Goal: Navigation & Orientation: Find specific page/section

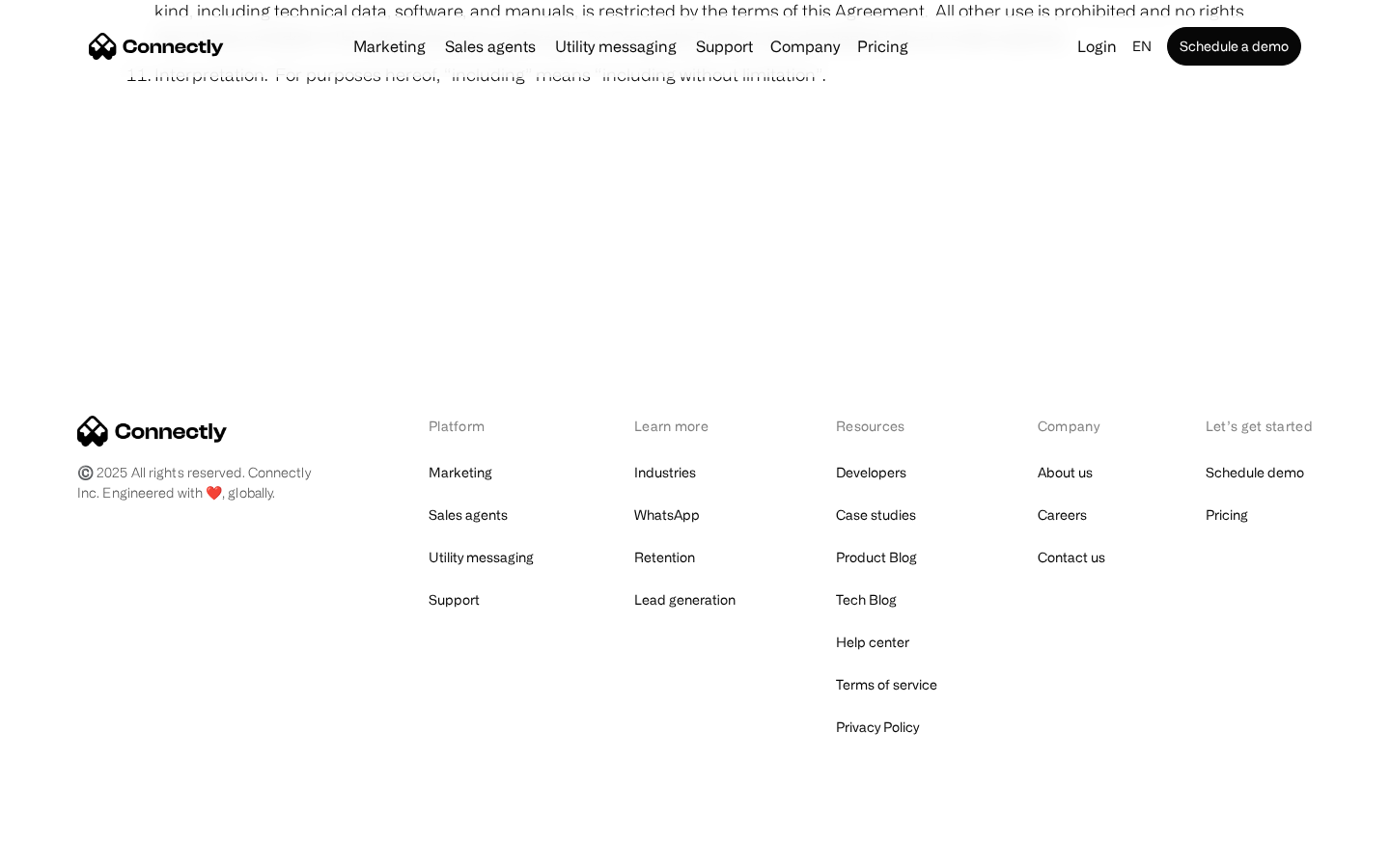
scroll to position [7089, 0]
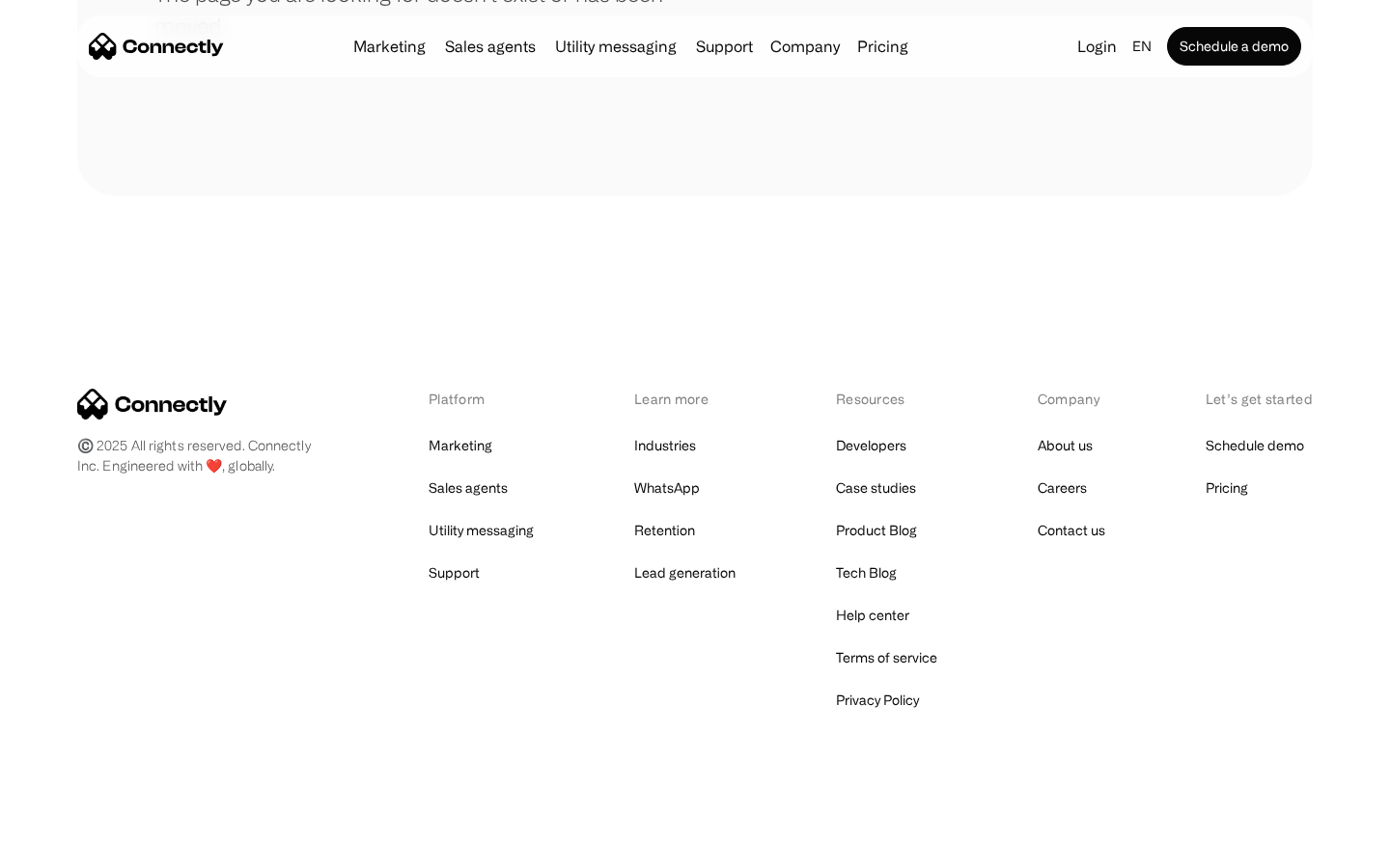
scroll to position [352, 0]
